Goal: Task Accomplishment & Management: Complete application form

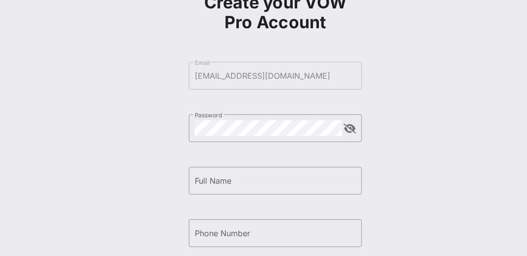
click at [330, 213] on div "Create your VOW Pro Account ​ Email [EMAIL_ADDRESS][DOMAIN_NAME] ​ Password ​ F…" at bounding box center [275, 182] width 173 height 399
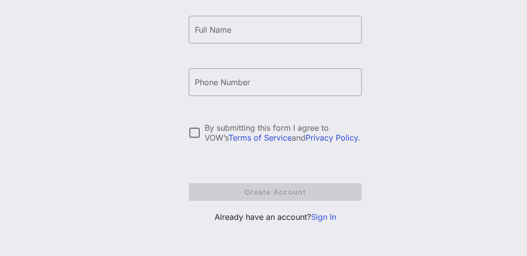
click at [320, 216] on link "Sign In" at bounding box center [323, 217] width 25 height 10
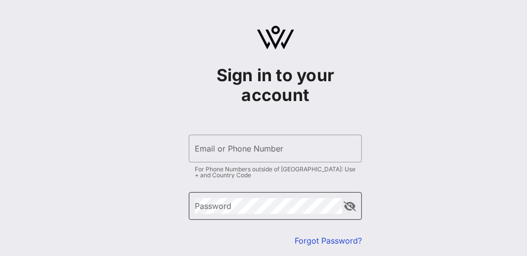
type input "[EMAIL_ADDRESS][DOMAIN_NAME]"
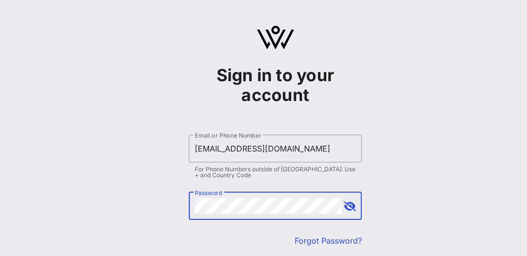
scroll to position [93, 0]
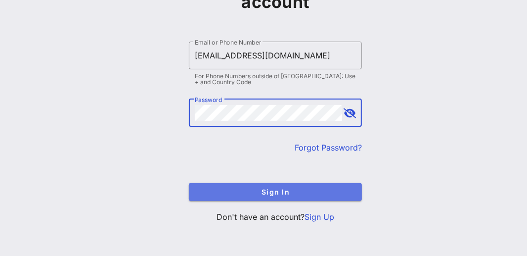
click at [319, 194] on span "Sign In" at bounding box center [275, 192] width 157 height 8
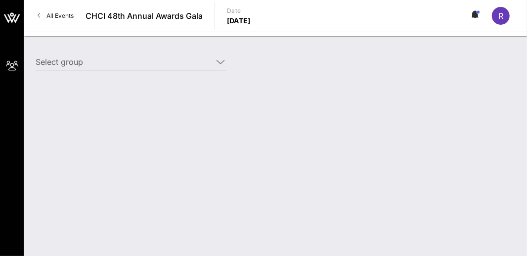
type input "United Food & Commercial Workers International Union (United Food & Commercial …"
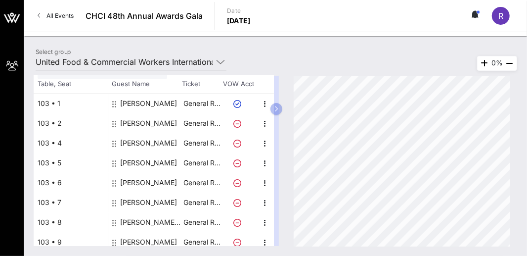
scroll to position [68, 0]
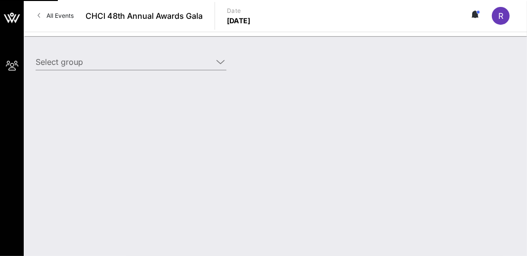
type input "United Food & Commercial Workers International Union (United Food & Commercial …"
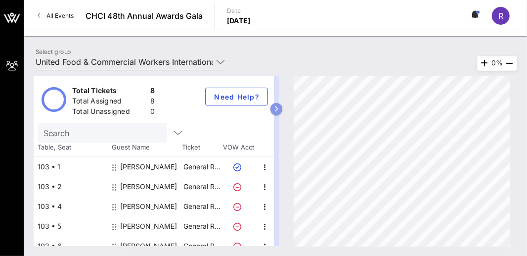
click at [283, 105] on button "button" at bounding box center [277, 109] width 12 height 12
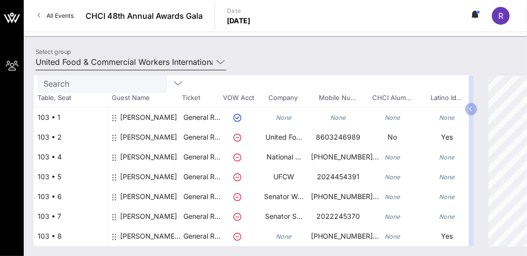
click at [223, 64] on icon at bounding box center [220, 62] width 9 height 12
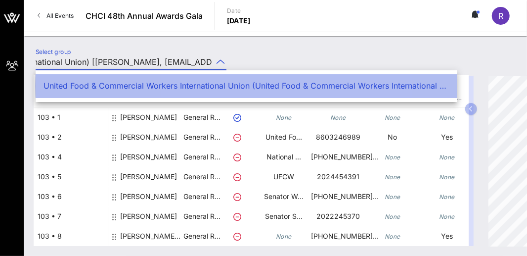
click at [206, 77] on div "United Food & Commercial Workers International Union (United Food & Commercial …" at bounding box center [247, 85] width 406 height 21
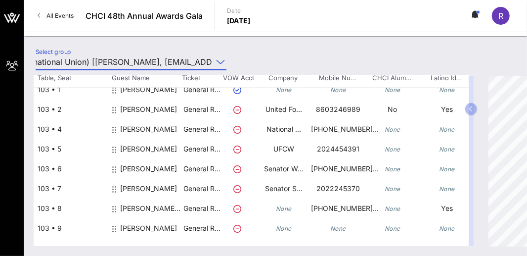
scroll to position [0, 0]
